Goal: Task Accomplishment & Management: Manage account settings

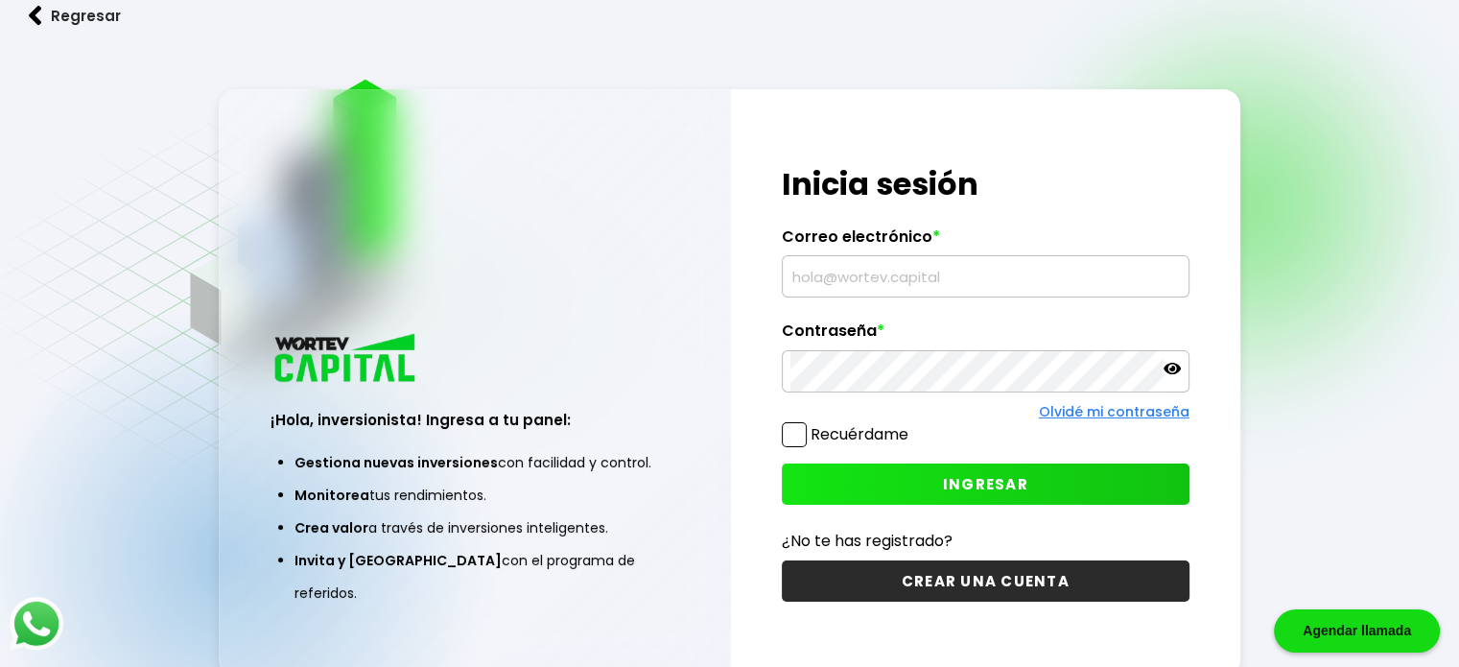
click at [833, 266] on input "text" at bounding box center [985, 276] width 390 height 40
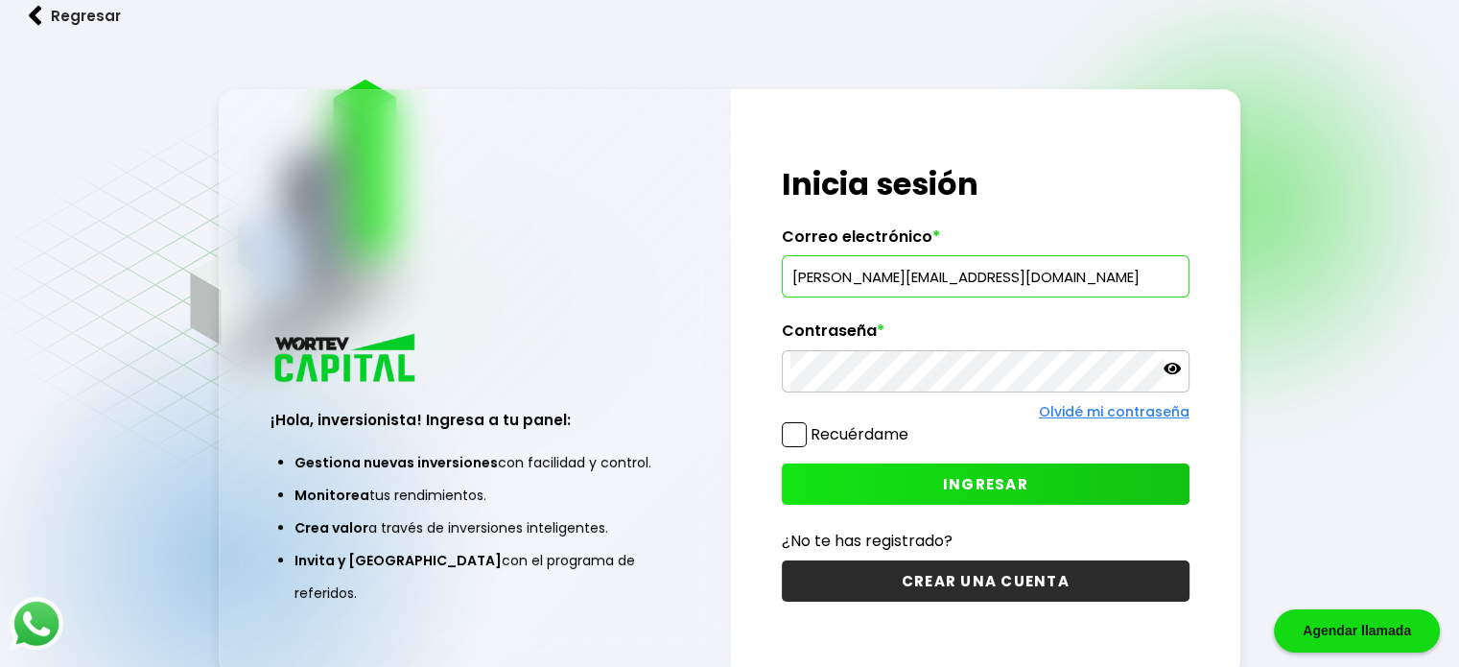
type input "[PERSON_NAME][EMAIL_ADDRESS][DOMAIN_NAME]"
click at [1121, 498] on button "INGRESAR" at bounding box center [986, 483] width 408 height 41
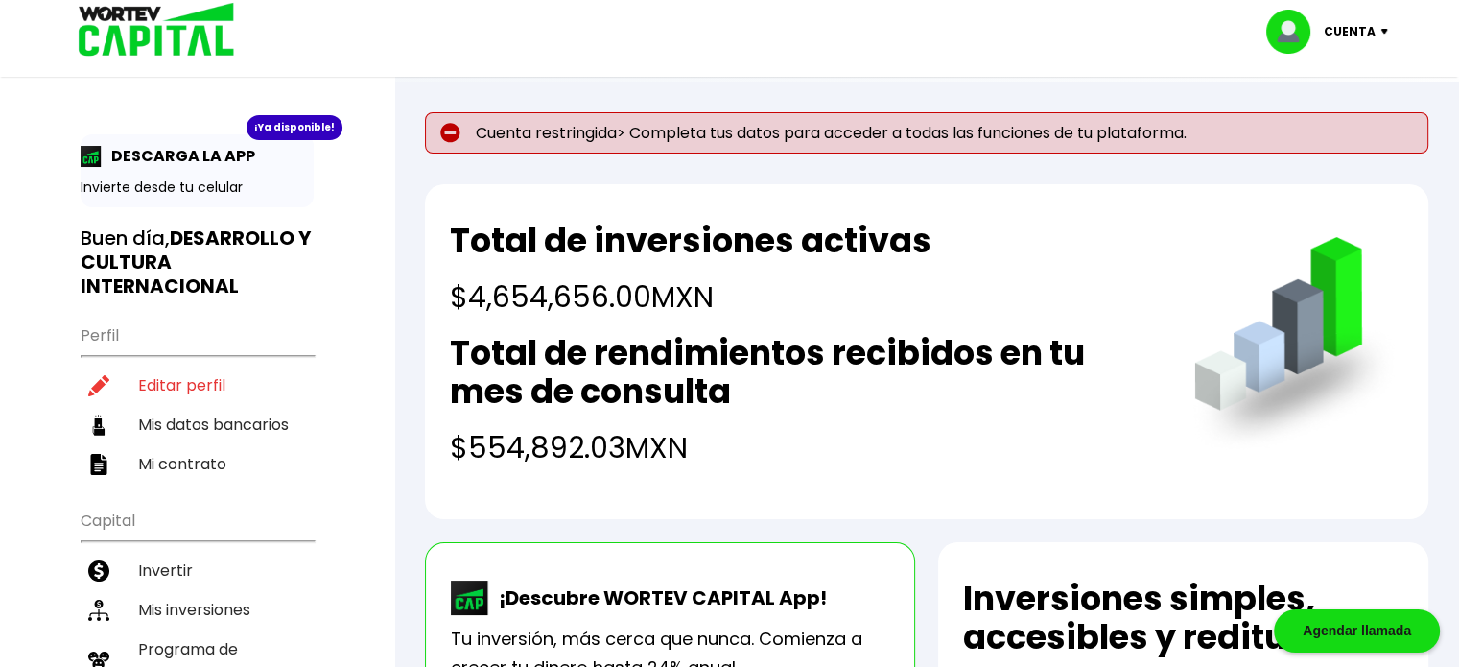
click at [445, 126] on img at bounding box center [450, 133] width 20 height 20
click at [168, 371] on li "Editar perfil" at bounding box center [197, 384] width 233 height 39
select select "BS"
select select "BBVA Bancomer"
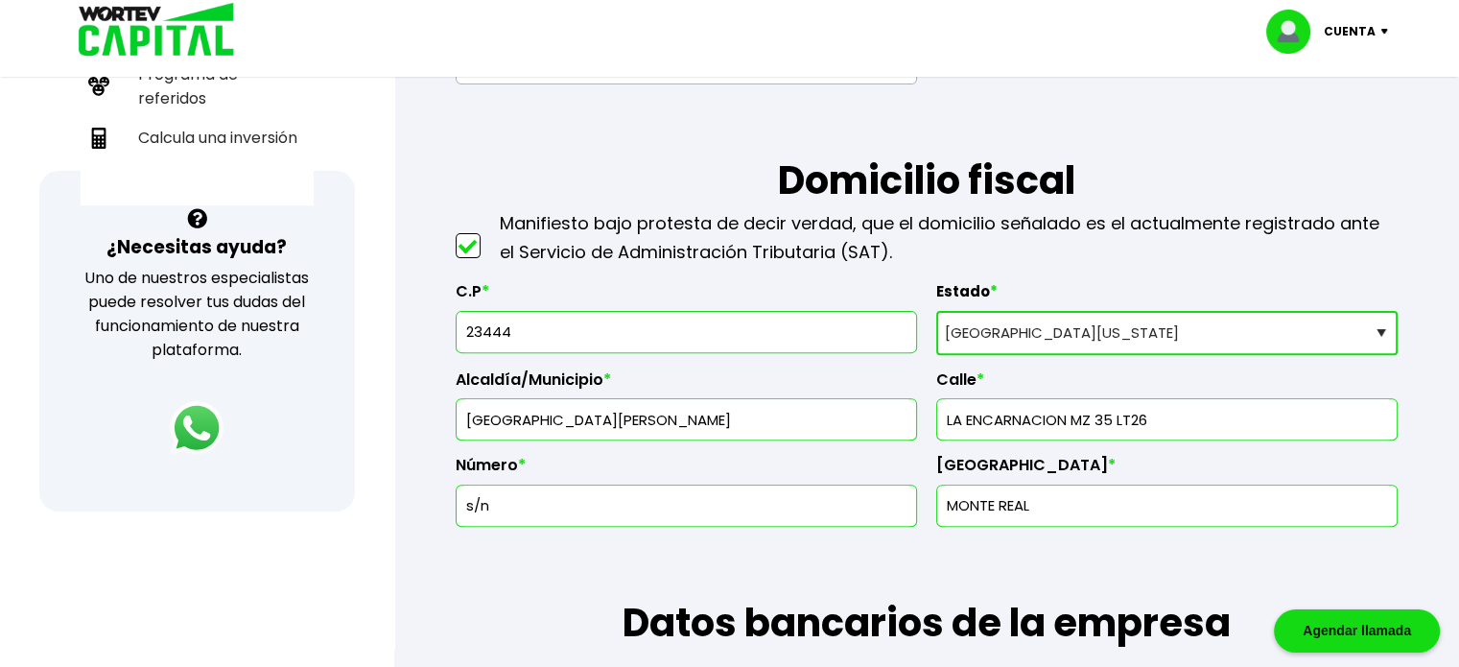
scroll to position [576, 0]
drag, startPoint x: 530, startPoint y: 319, endPoint x: 256, endPoint y: 319, distance: 274.3
type input "23407"
type input "Los Cabos"
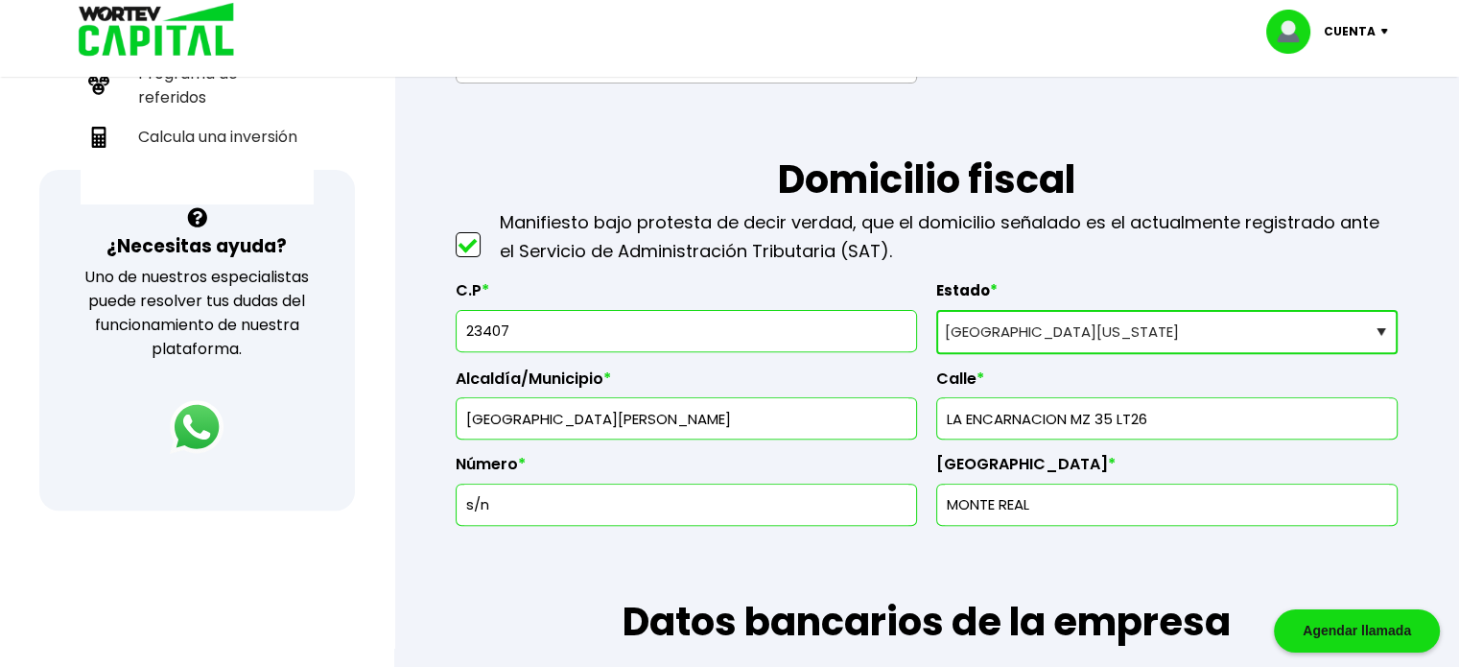
type input "Rosarito"
click at [1103, 411] on input "text" at bounding box center [1167, 418] width 444 height 40
type input "11"
click at [806, 502] on input "text" at bounding box center [686, 504] width 444 height 40
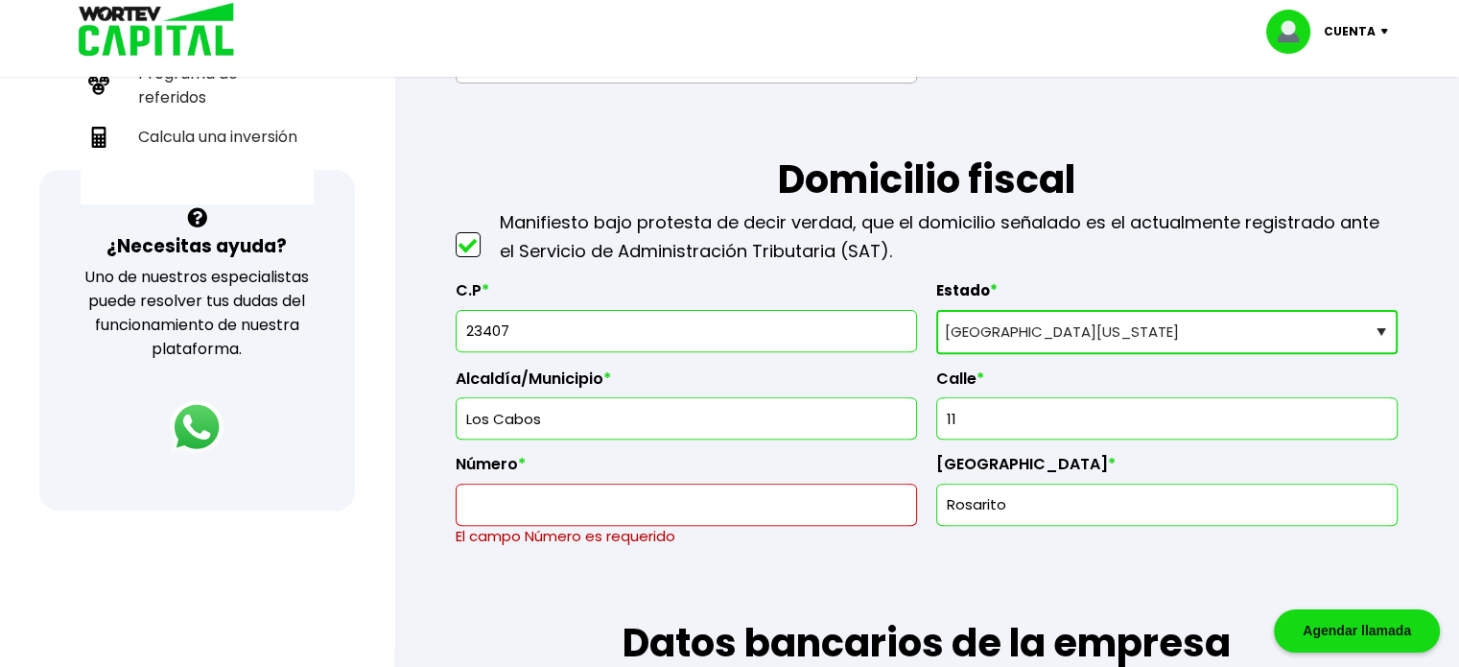
paste input "LOTE 22 MZ T POLIGONO 9"
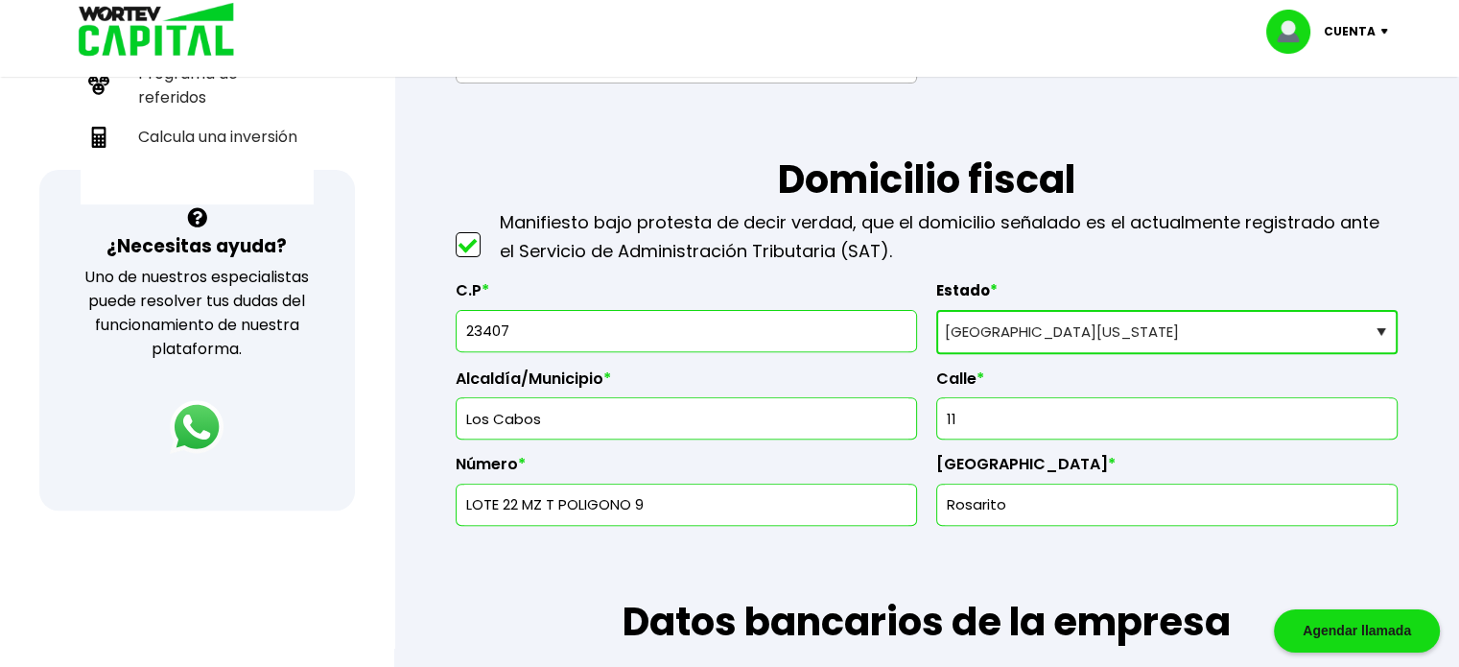
type input "LOTE 22 MZ T POLIGONO 9"
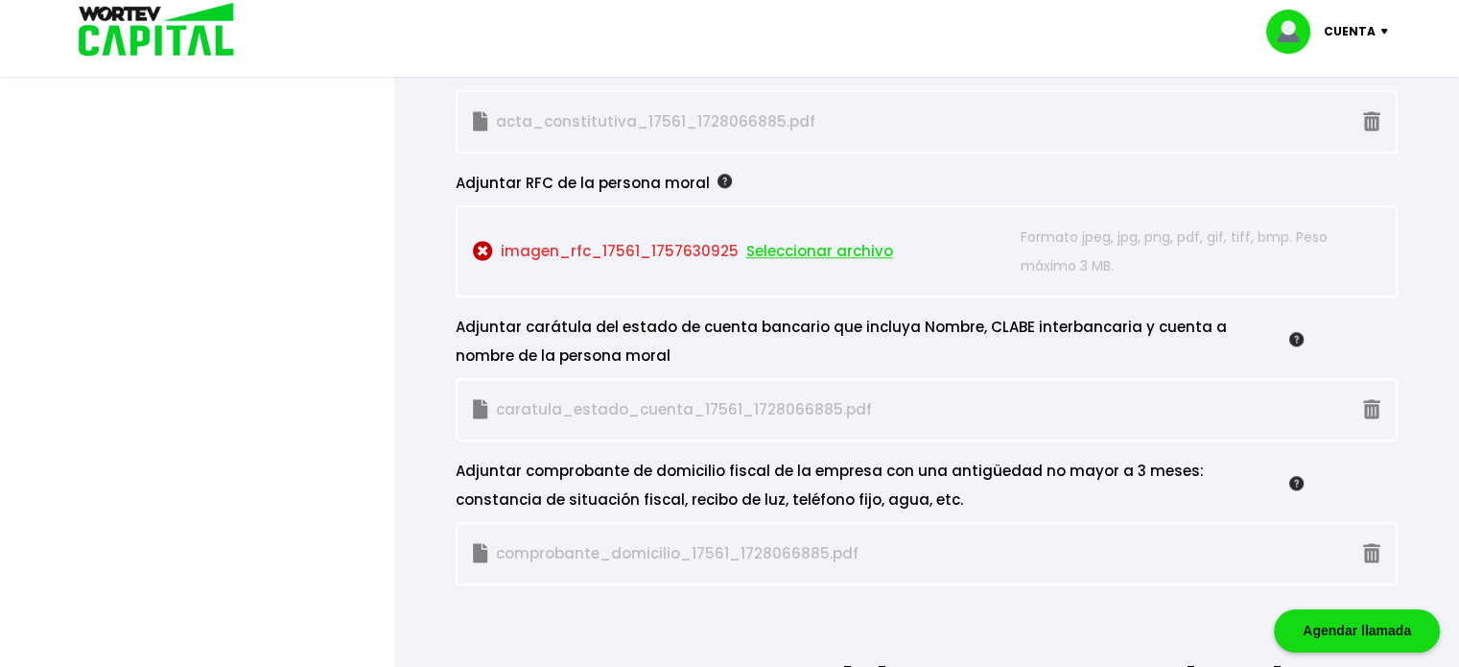
scroll to position [1822, 0]
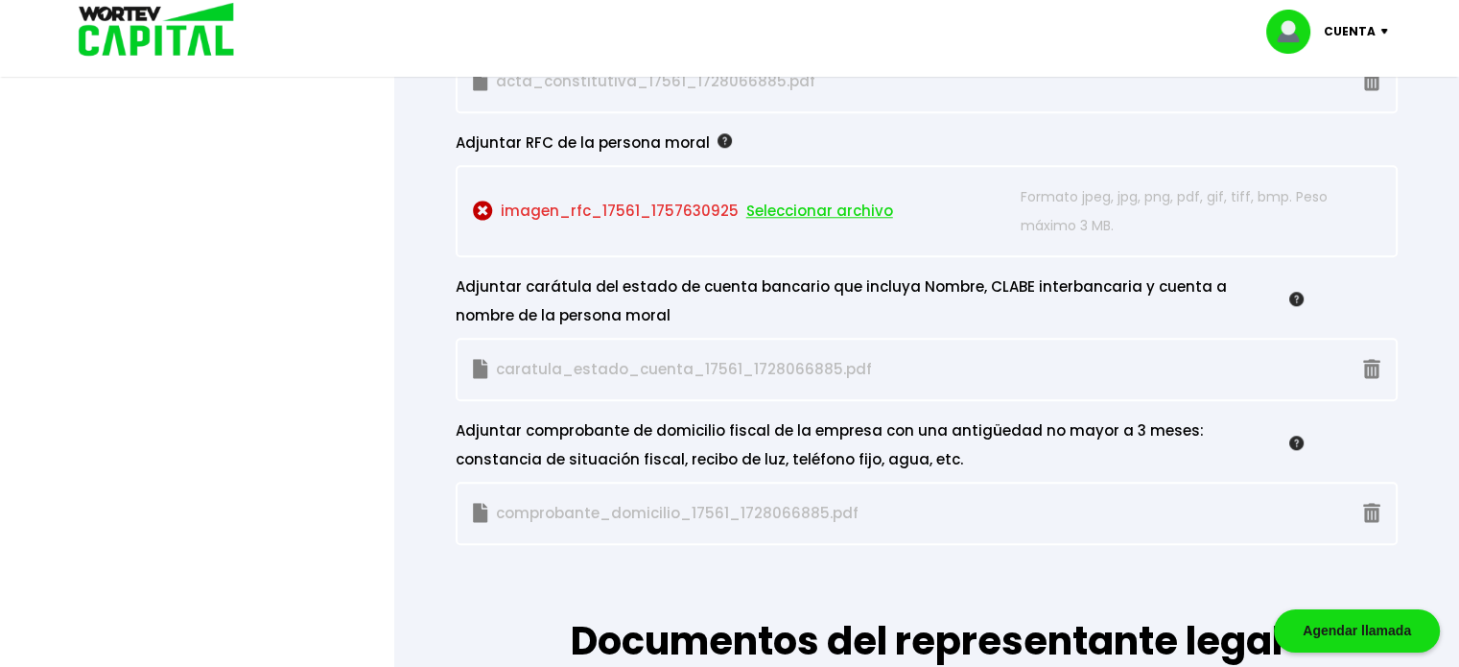
type input "ANIMAS BAJAS"
click at [837, 202] on span "Seleccionar archivo" at bounding box center [819, 211] width 147 height 29
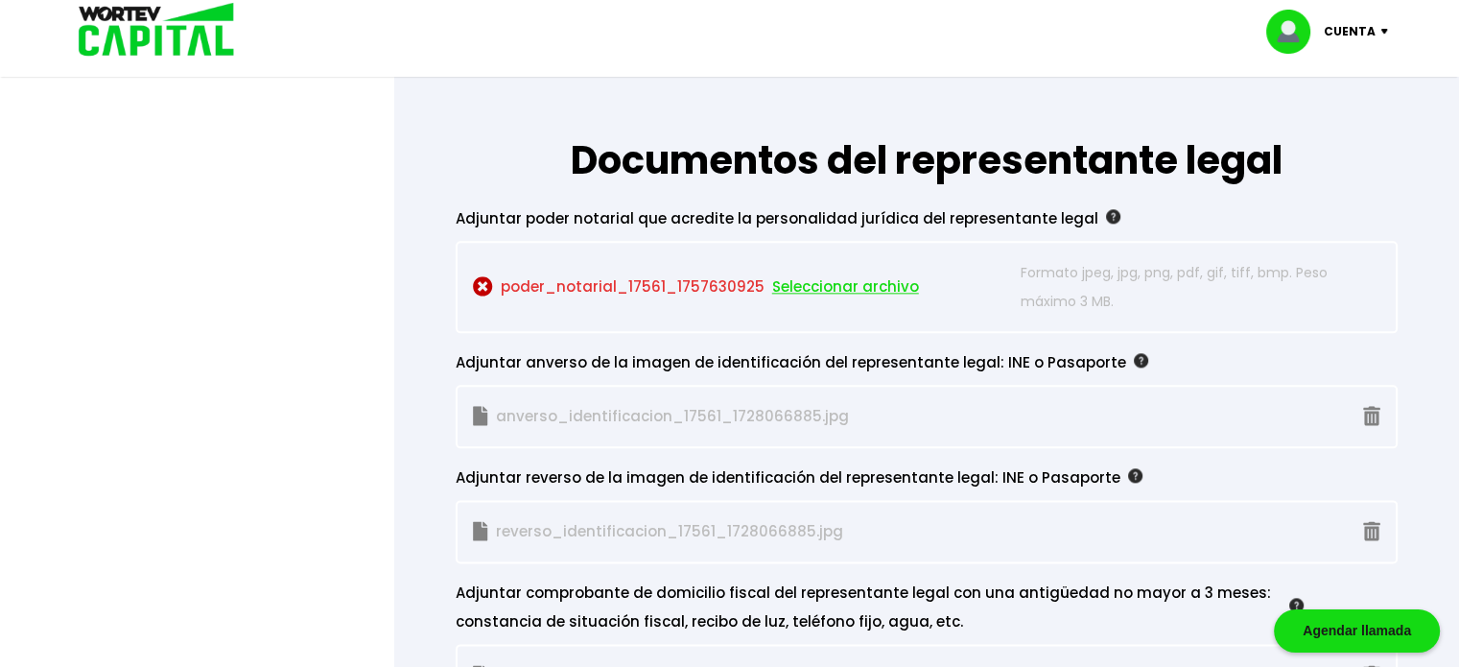
scroll to position [2110, 0]
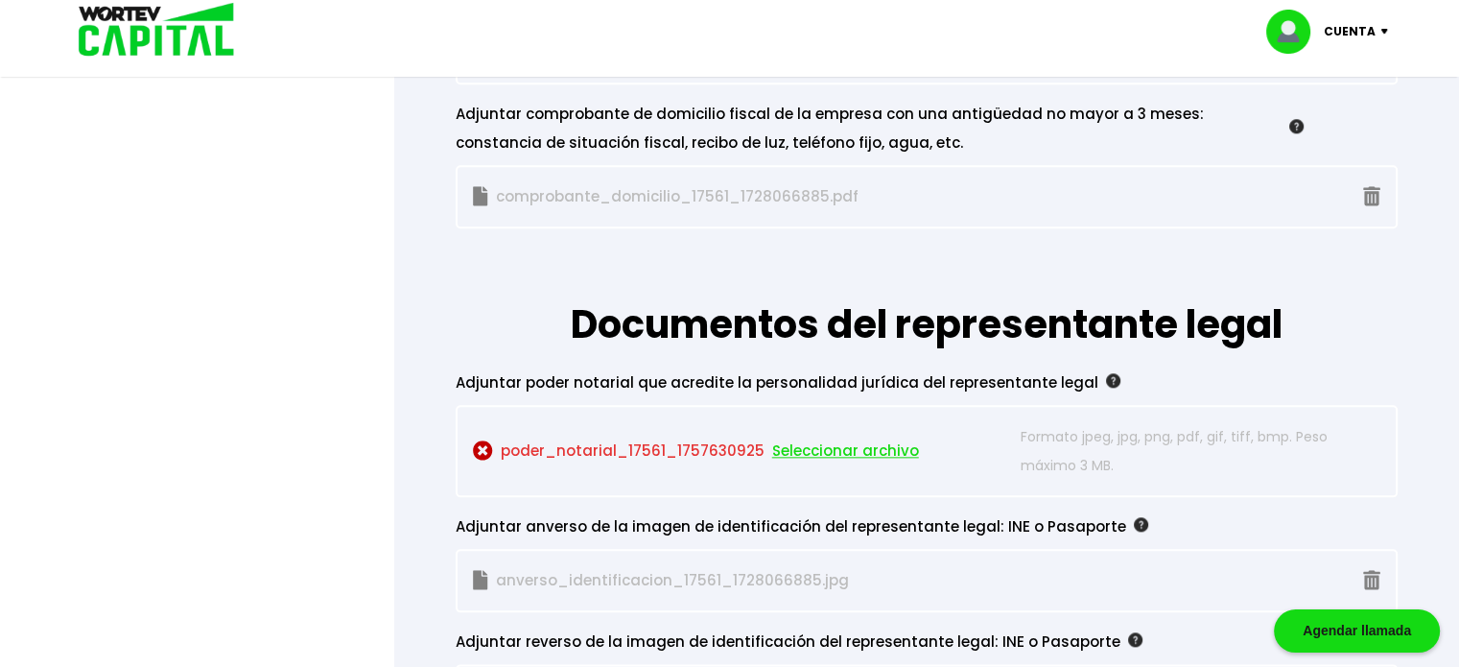
click at [826, 443] on span "Seleccionar archivo" at bounding box center [845, 450] width 147 height 29
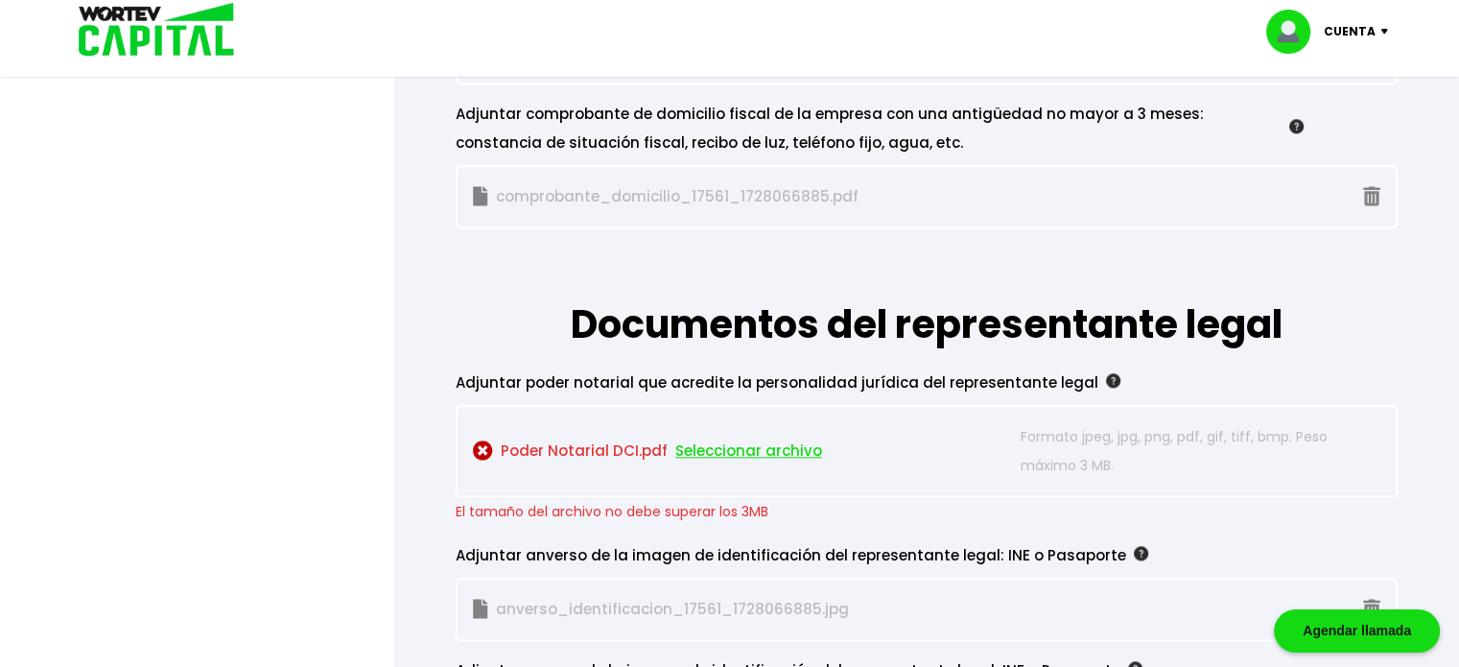
click at [760, 436] on span "Seleccionar archivo" at bounding box center [748, 450] width 147 height 29
click at [488, 440] on img at bounding box center [483, 450] width 20 height 20
click at [482, 440] on img at bounding box center [483, 450] width 20 height 20
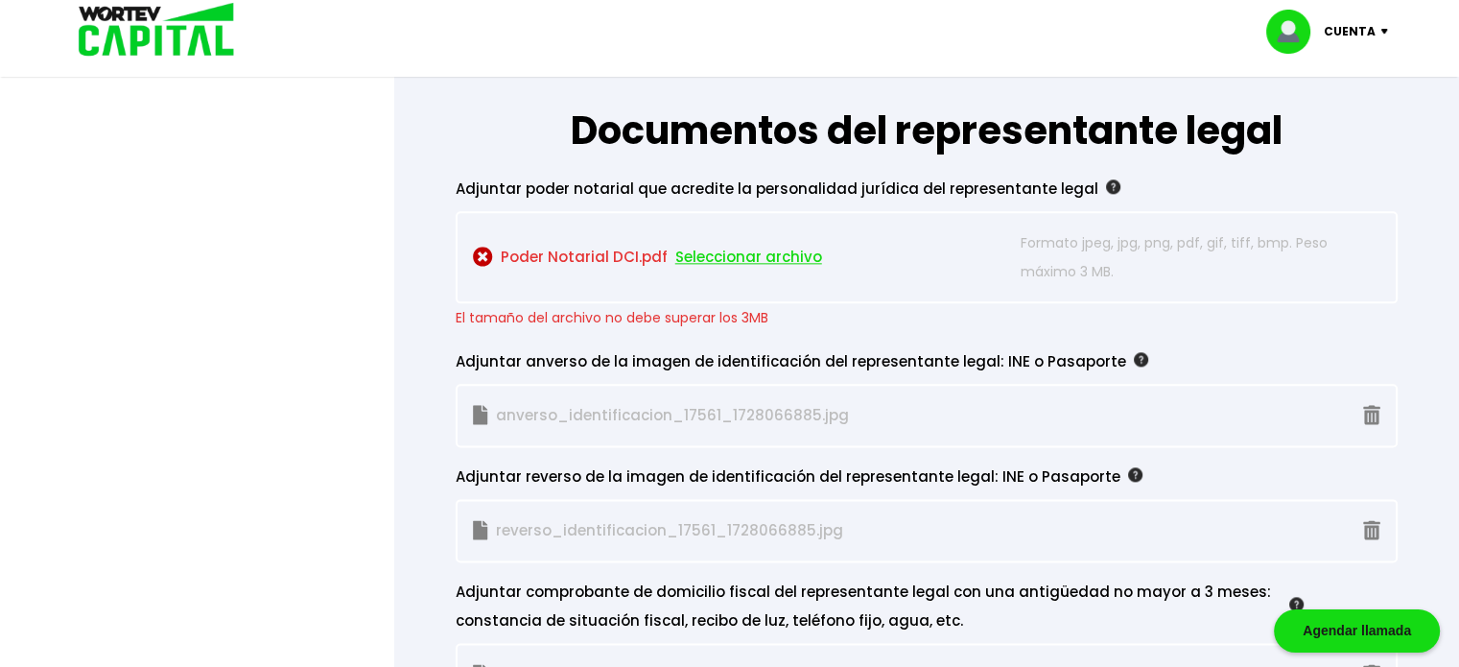
scroll to position [2302, 0]
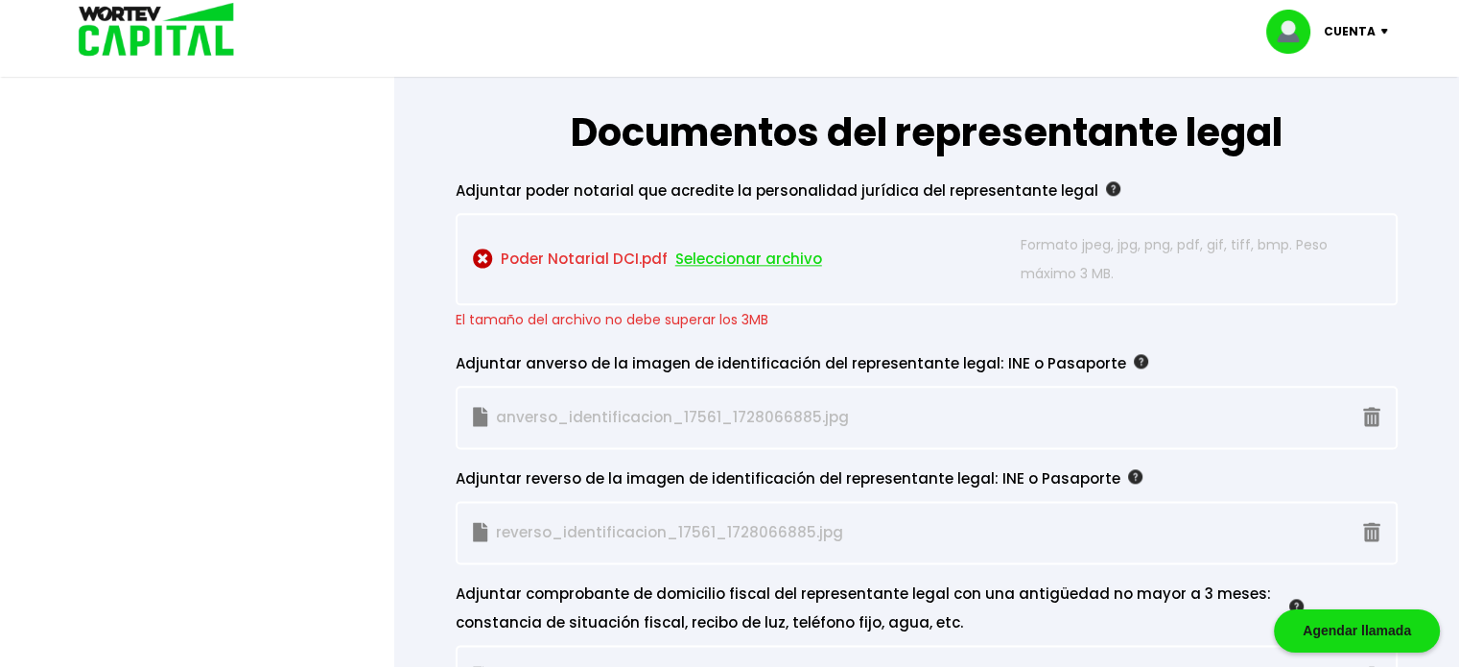
click at [713, 246] on span "Seleccionar archivo" at bounding box center [748, 259] width 147 height 29
click at [999, 15] on div "Cuenta Editar perfil Cerrar sesión" at bounding box center [730, 31] width 1343 height 62
click at [785, 248] on span "Seleccionar archivo" at bounding box center [748, 259] width 147 height 29
